Goal: Check status: Check status

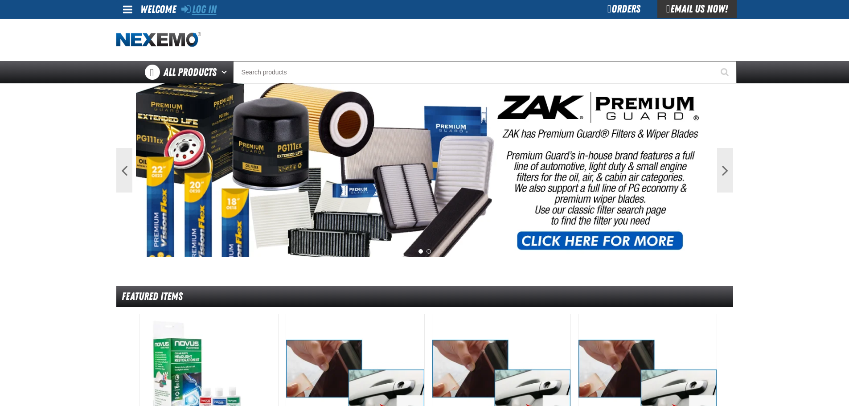
click at [195, 11] on link "Log In" at bounding box center [198, 9] width 35 height 12
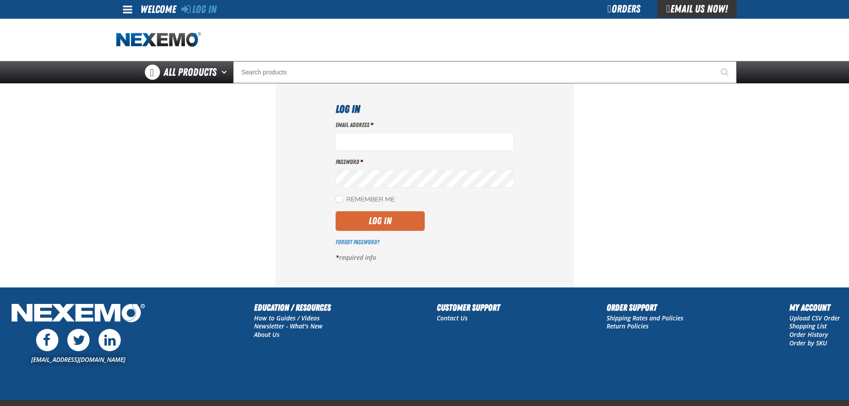
type input "cruz_hernandez@vivaautogroup.com"
click at [395, 222] on button "Log In" at bounding box center [379, 221] width 89 height 20
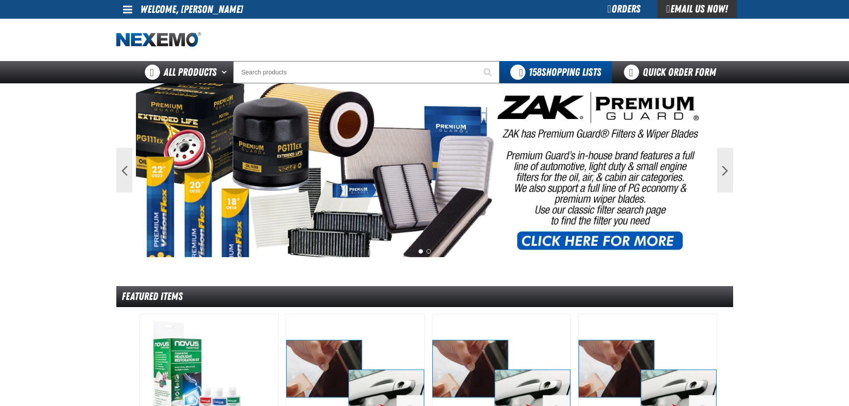
click at [608, 10] on div "Orders" at bounding box center [623, 9] width 67 height 18
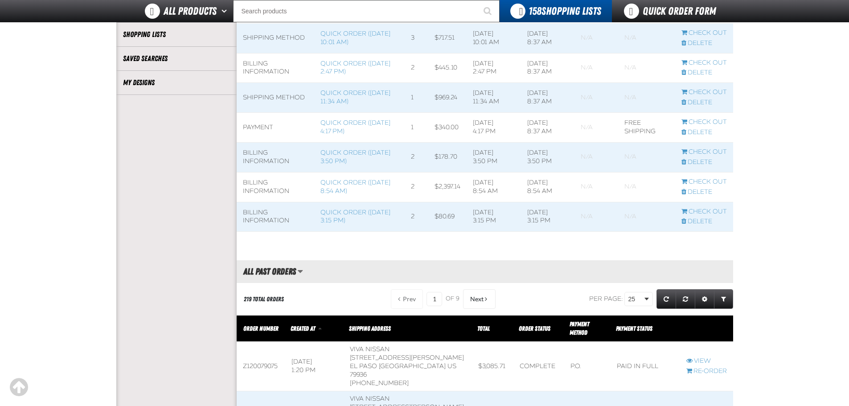
scroll to position [312, 0]
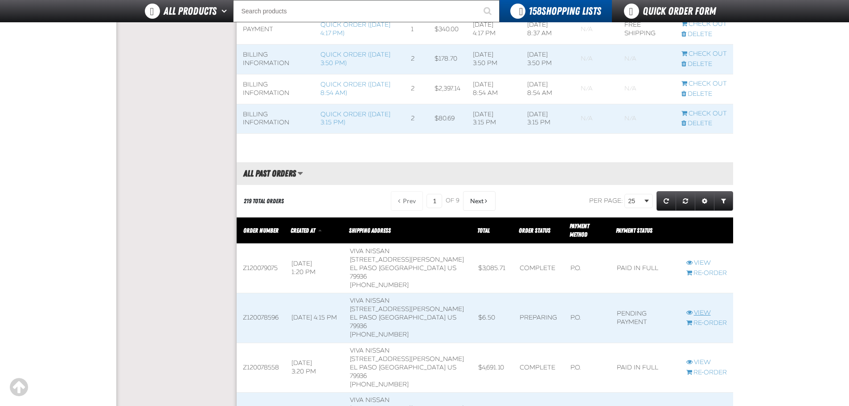
click at [702, 309] on link "View" at bounding box center [706, 313] width 41 height 8
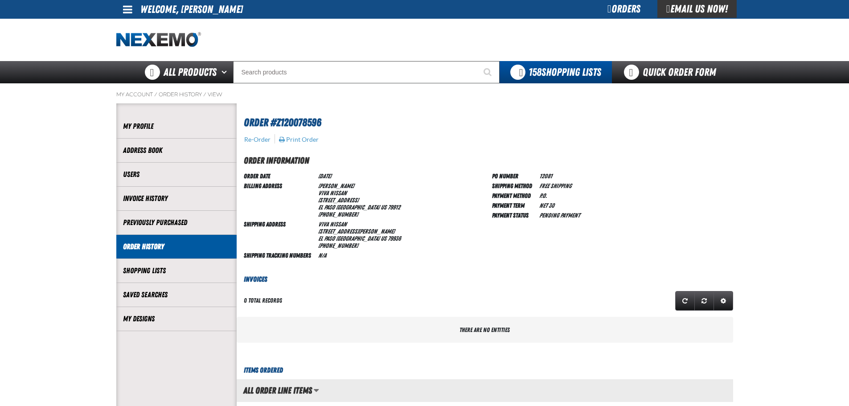
click at [131, 9] on span at bounding box center [127, 9] width 9 height 11
click at [138, 47] on link "Sign Out Sign Out" at bounding box center [135, 43] width 30 height 8
